Goal: Task Accomplishment & Management: Manage account settings

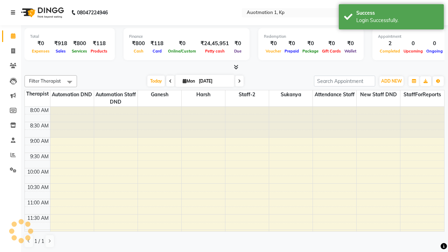
click at [14, 13] on icon at bounding box center [13, 12] width 4 height 5
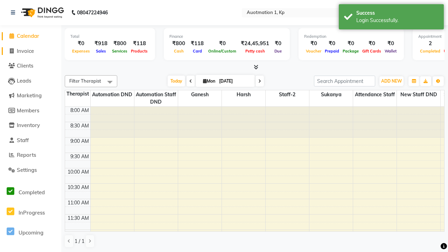
click at [30, 51] on span "Invoice" at bounding box center [25, 51] width 17 height 7
select select "service"
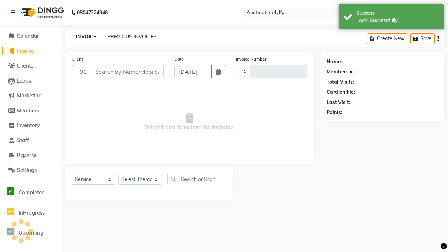
type input "3189"
select select "150"
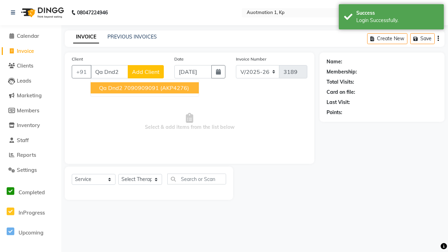
click at [144, 88] on ngb-highlight "7090909091" at bounding box center [141, 87] width 35 height 7
type input "7090909091"
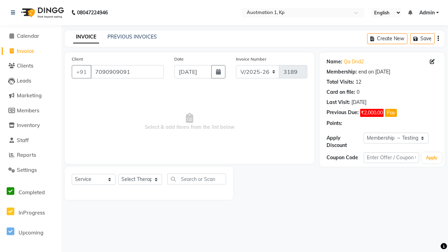
select select "0:"
select select "2110"
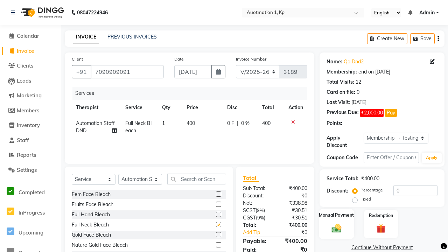
click at [336, 215] on label "Manual Payment" at bounding box center [336, 215] width 35 height 7
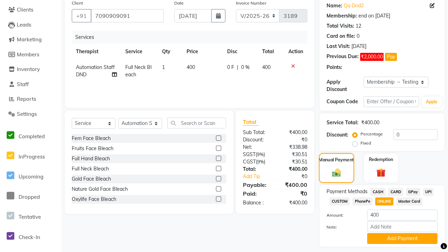
checkbox input "false"
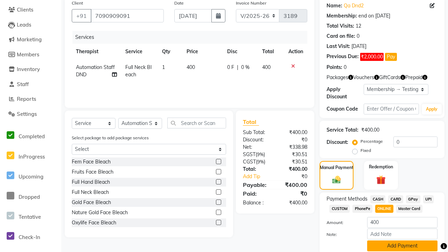
click at [402, 246] on button "Add Payment" at bounding box center [402, 246] width 70 height 11
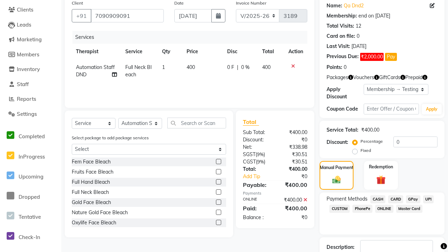
scroll to position [103, 0]
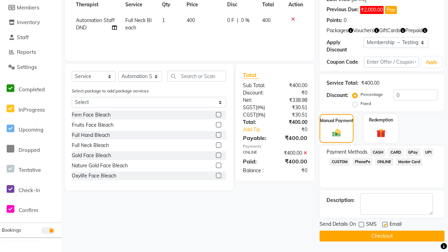
click at [385, 224] on label at bounding box center [384, 224] width 5 height 5
click at [385, 224] on input "checkbox" at bounding box center [384, 225] width 5 height 5
checkbox input "false"
click at [382, 236] on button "Checkout" at bounding box center [382, 236] width 125 height 11
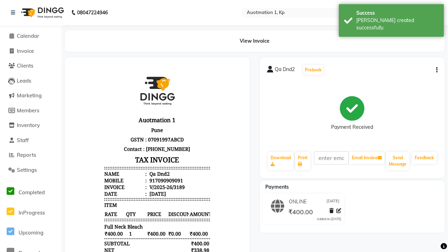
click at [391, 18] on div "[PERSON_NAME] created successfully." at bounding box center [397, 24] width 82 height 15
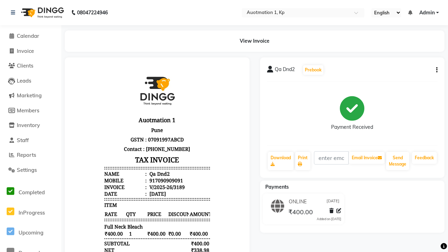
click at [435, 70] on button "button" at bounding box center [435, 70] width 4 height 7
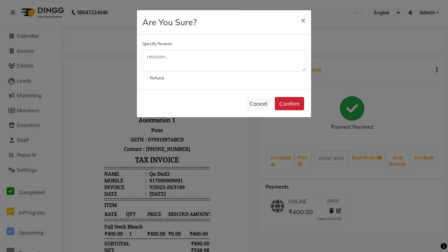
click at [224, 61] on textarea at bounding box center [223, 61] width 163 height 22
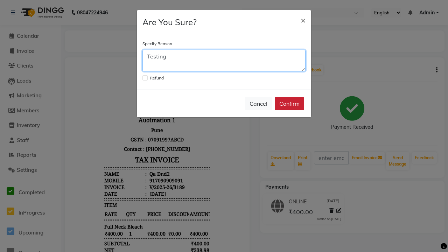
type textarea "Testing"
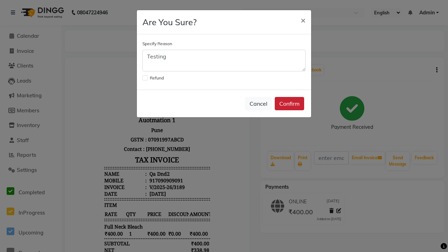
click at [289, 104] on button "Confirm" at bounding box center [289, 103] width 29 height 13
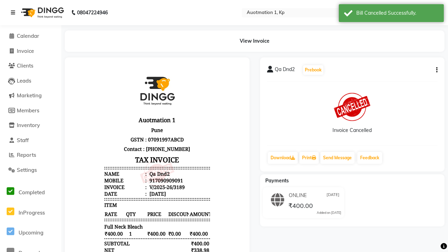
click at [391, 14] on div "Bill Cancelled Successfully." at bounding box center [397, 12] width 82 height 7
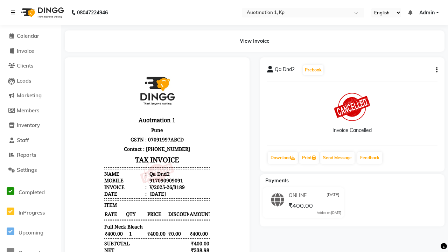
click at [14, 13] on icon at bounding box center [13, 12] width 4 height 5
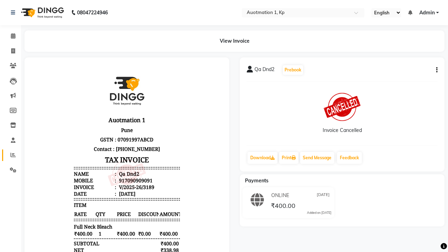
click at [11, 155] on icon at bounding box center [13, 154] width 5 height 5
